Goal: Information Seeking & Learning: Learn about a topic

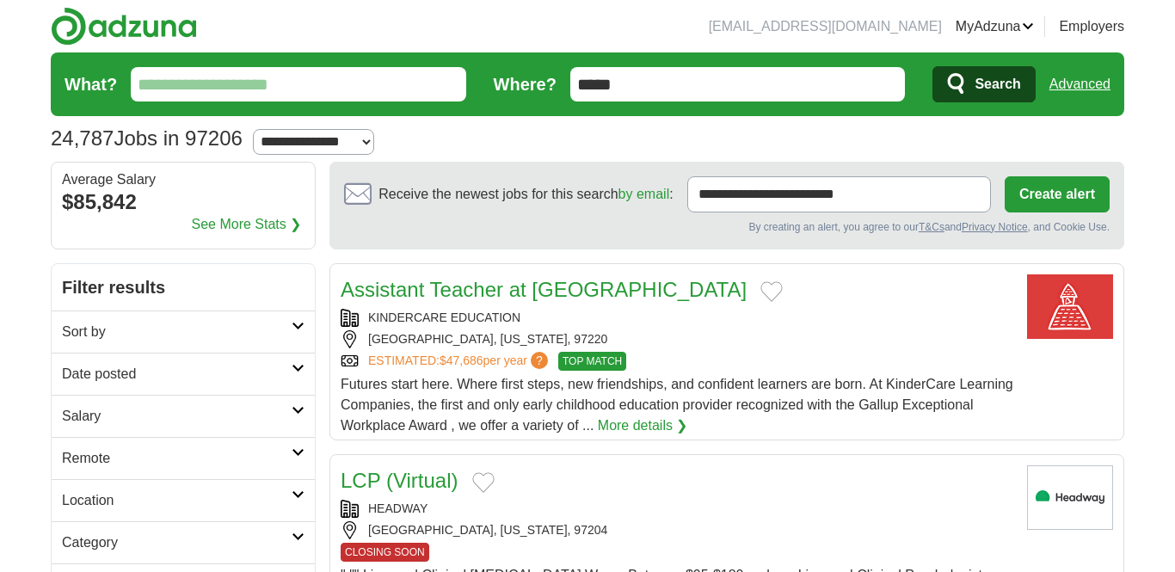
click at [230, 86] on input "What?" at bounding box center [298, 84] width 335 height 34
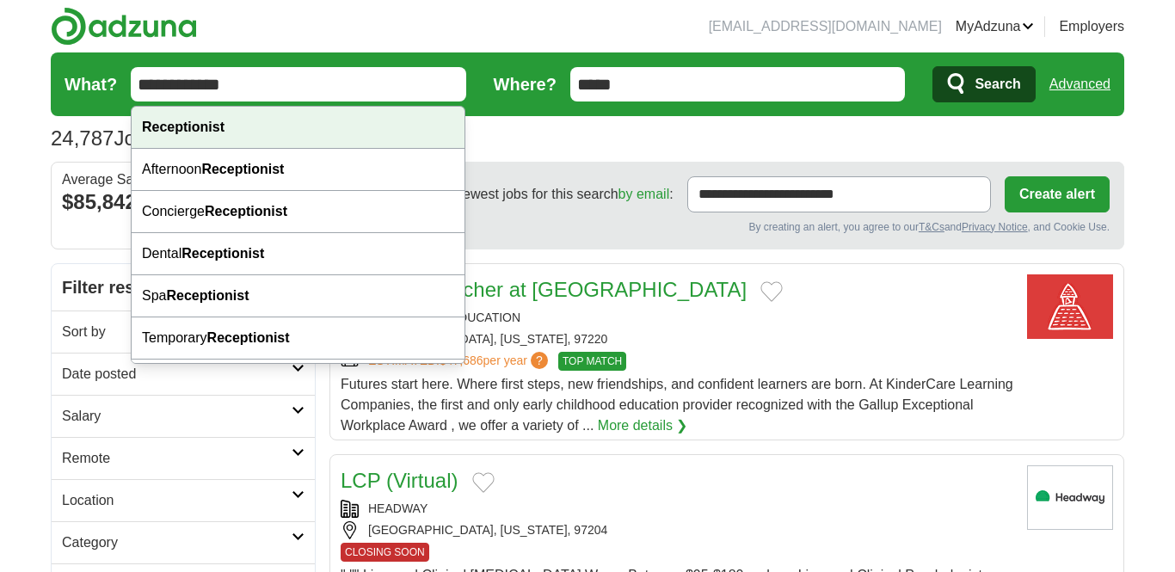
click at [234, 130] on div "Receptionist" at bounding box center [298, 128] width 333 height 42
type input "**********"
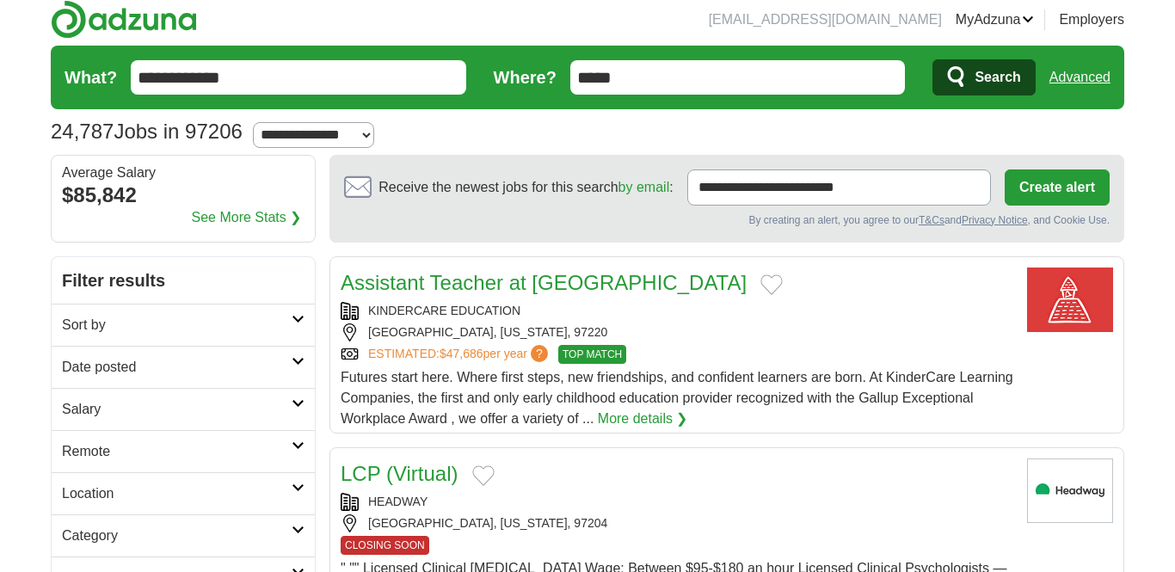
scroll to position [12, 0]
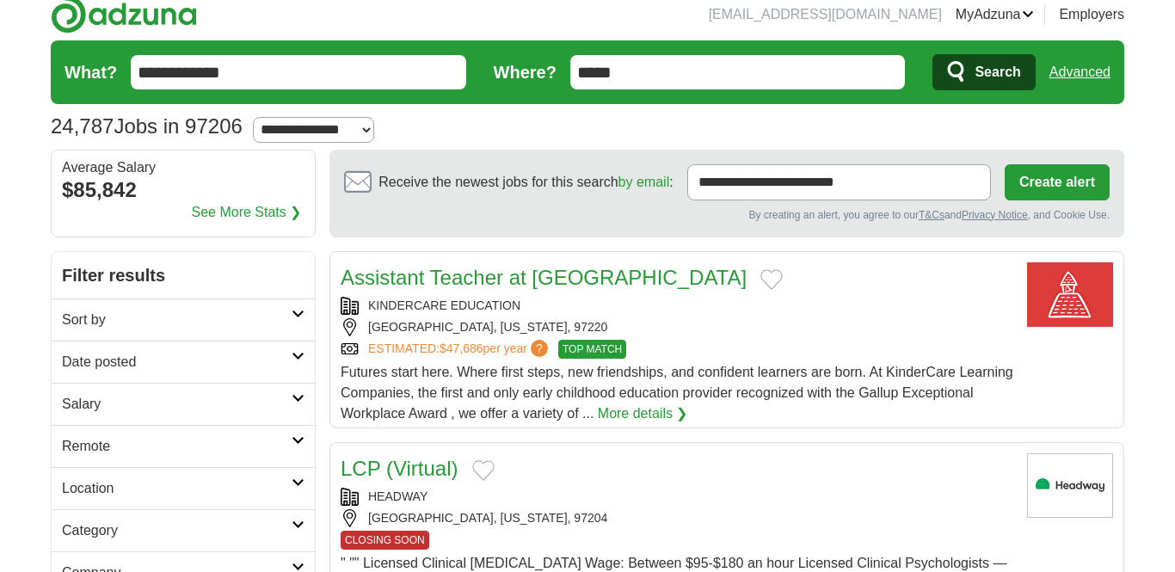
click at [968, 68] on button "Search" at bounding box center [983, 72] width 102 height 36
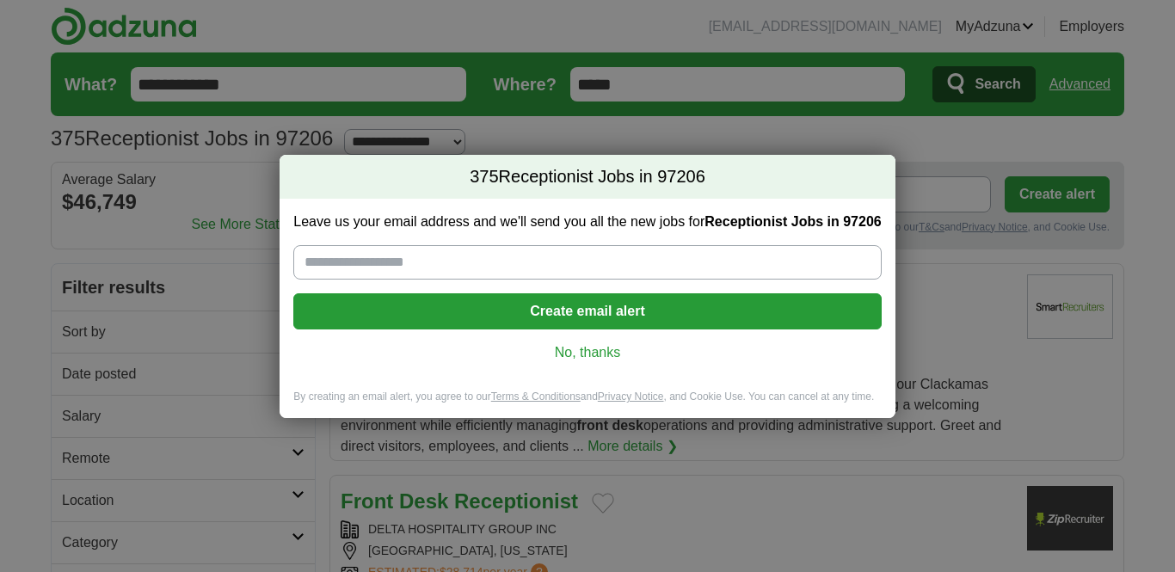
click at [581, 356] on link "No, thanks" at bounding box center [587, 352] width 560 height 19
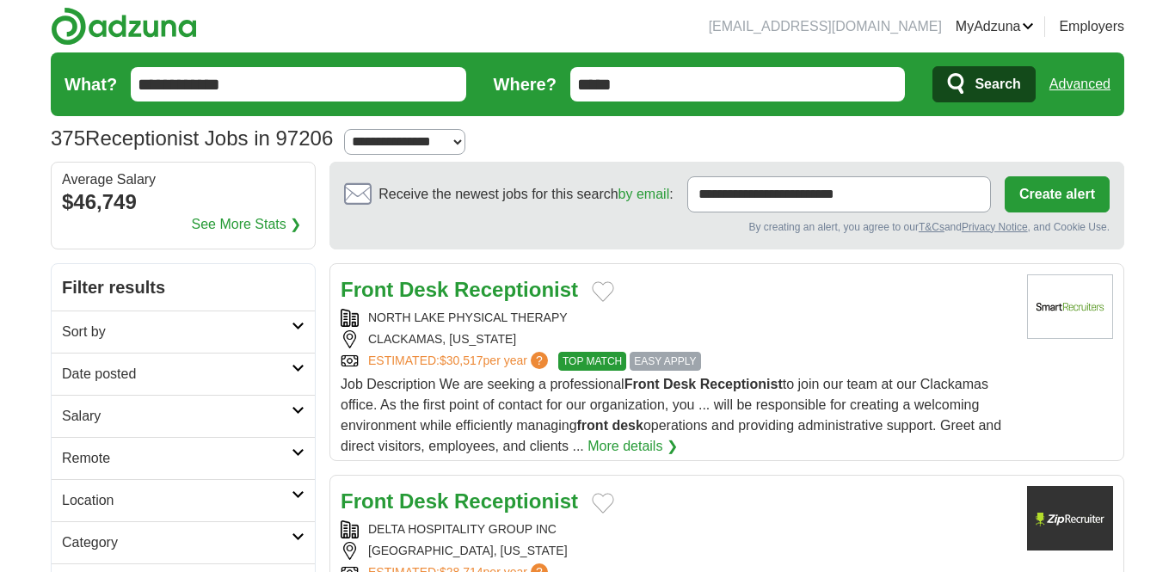
click at [628, 448] on link "More details ❯" at bounding box center [632, 446] width 90 height 21
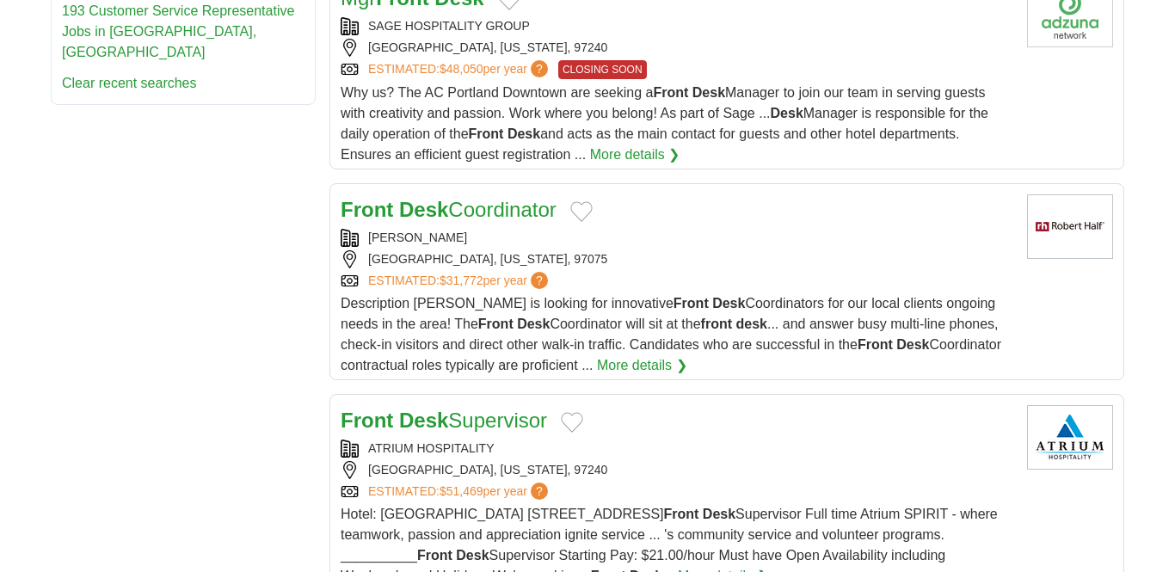
scroll to position [999, 0]
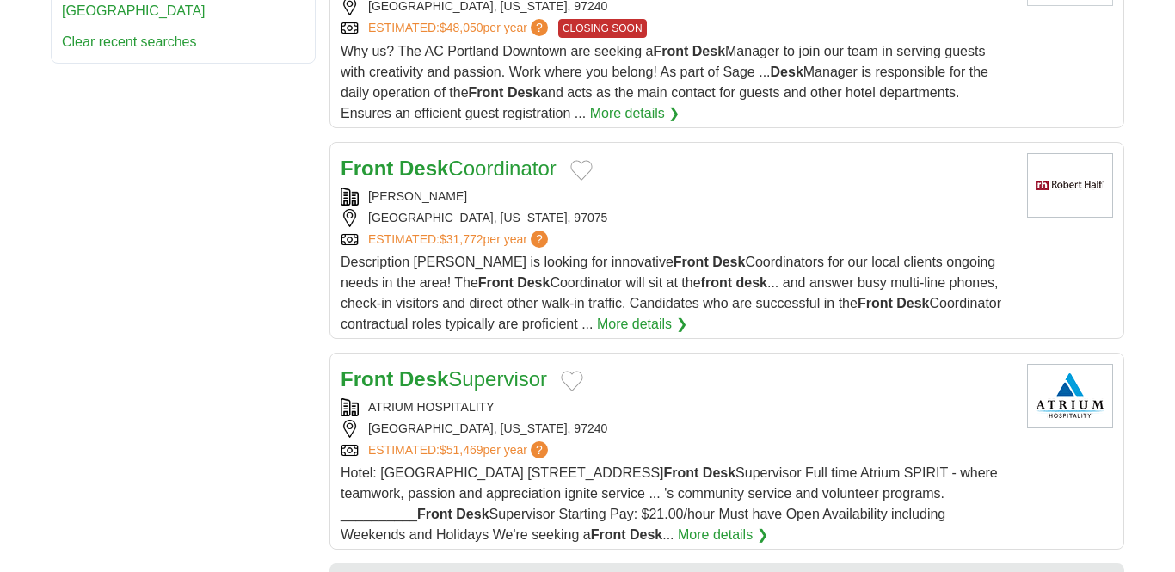
click at [644, 335] on link "More details ❯" at bounding box center [642, 324] width 90 height 21
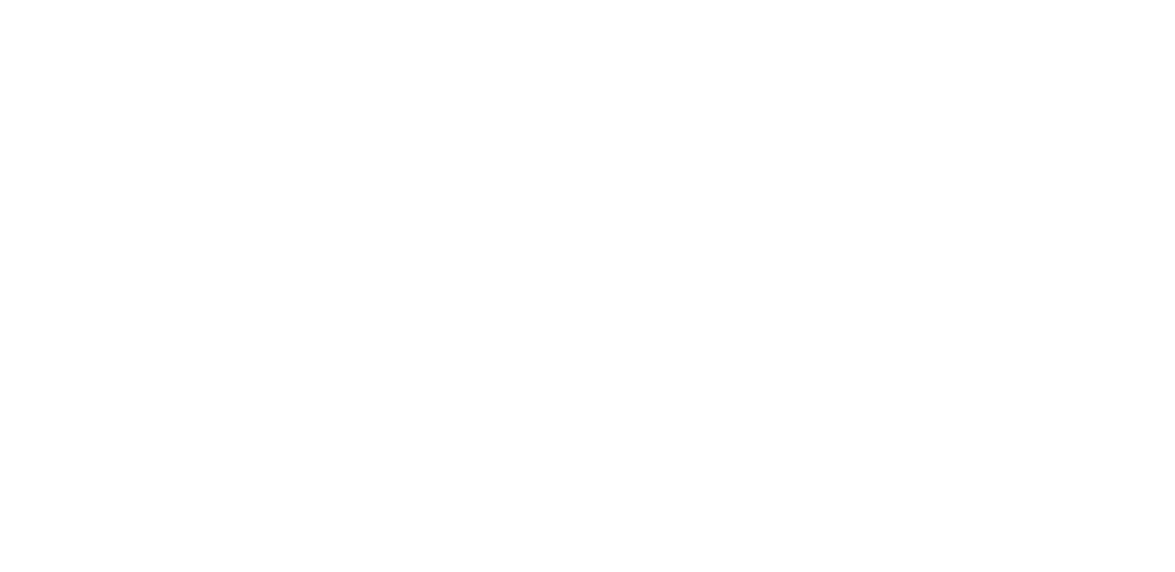
scroll to position [2492, 0]
